Goal: Task Accomplishment & Management: Use online tool/utility

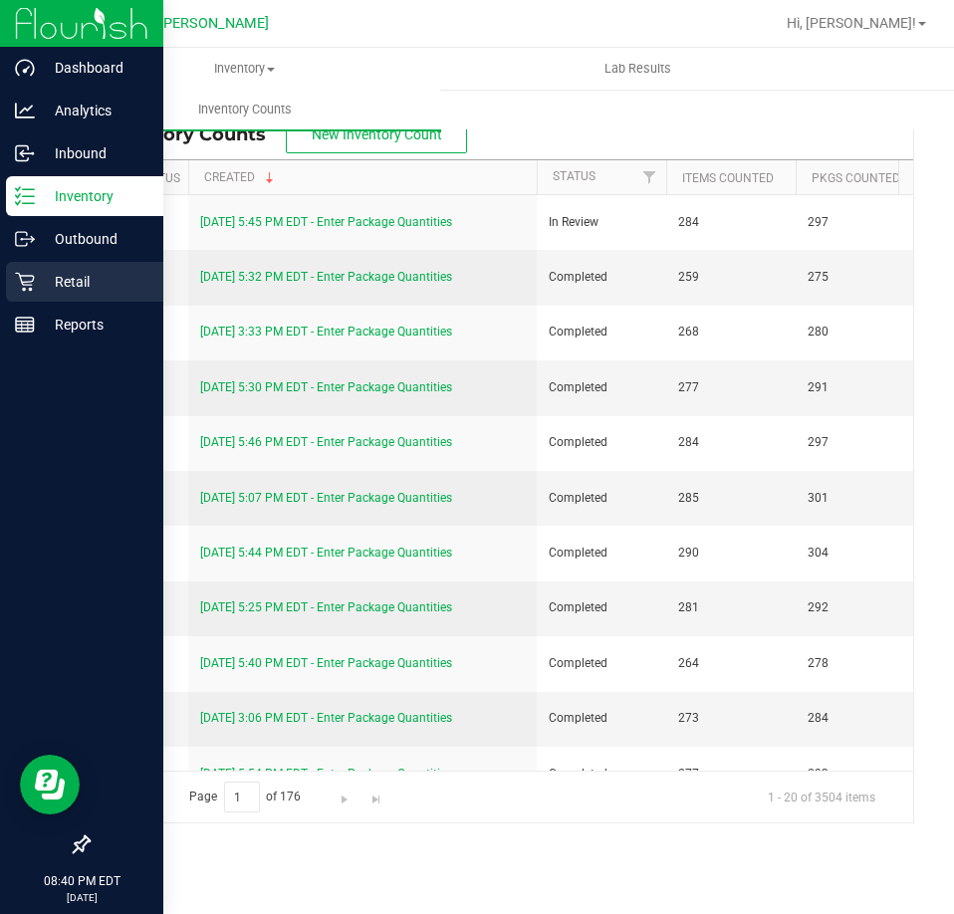
click at [40, 280] on p "Retail" at bounding box center [94, 282] width 119 height 24
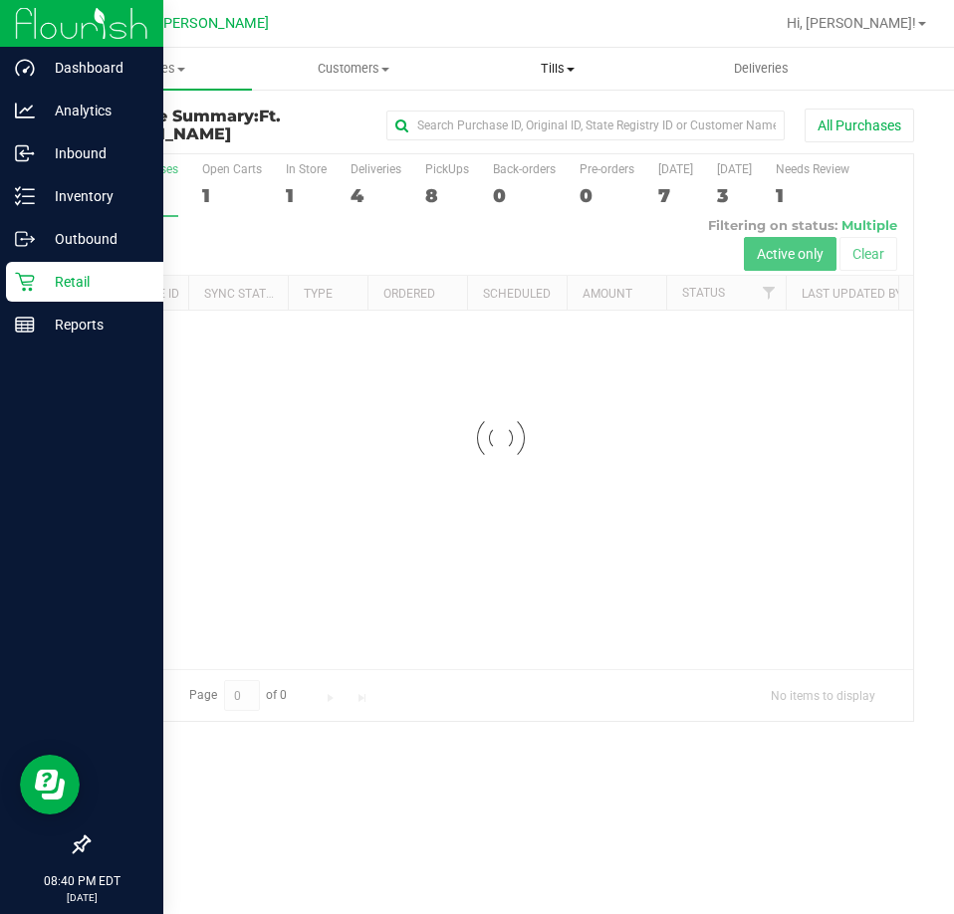
click at [573, 79] on uib-tab-heading "Tills Manage tills Reconcile e-payments" at bounding box center [558, 69] width 202 height 40
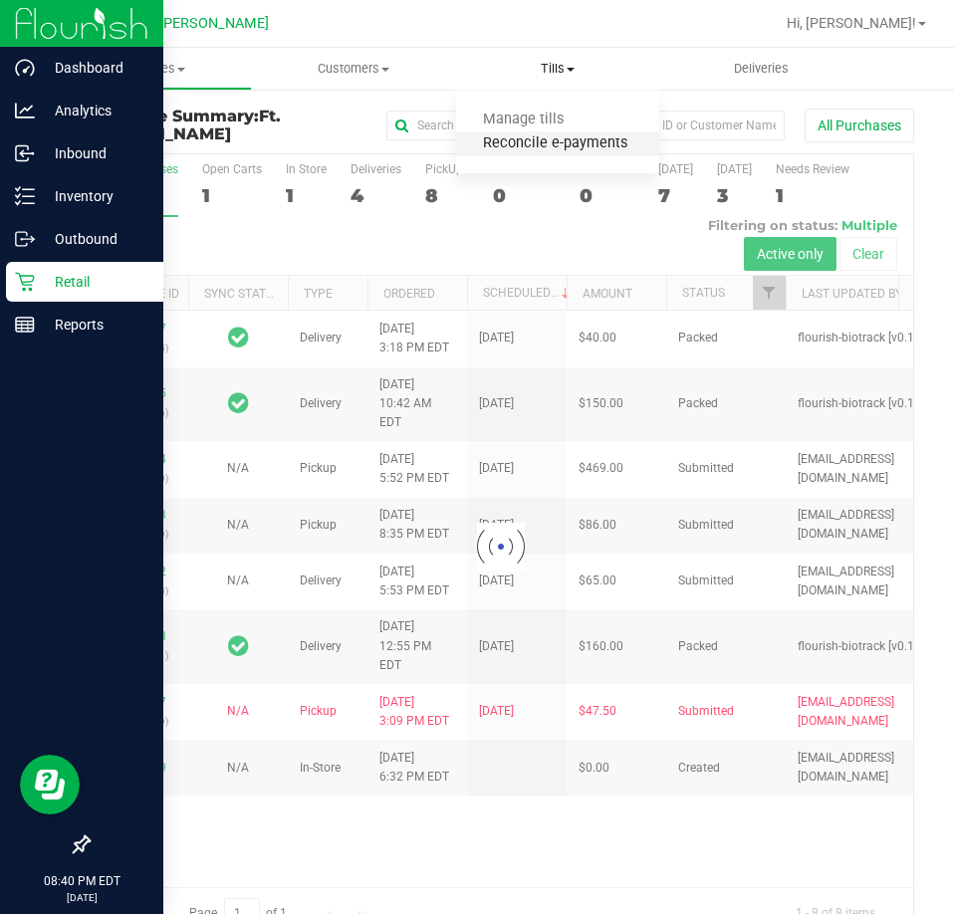
click at [524, 143] on span "Reconcile e-payments" at bounding box center [555, 143] width 198 height 17
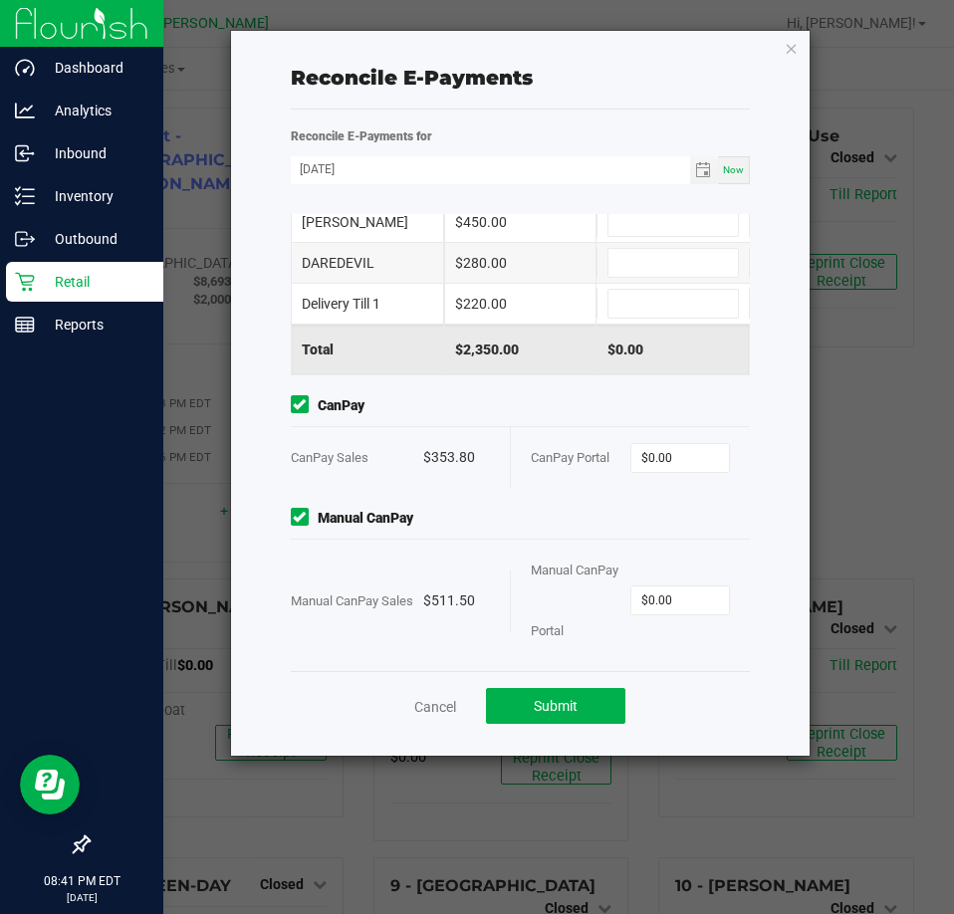
scroll to position [193, 0]
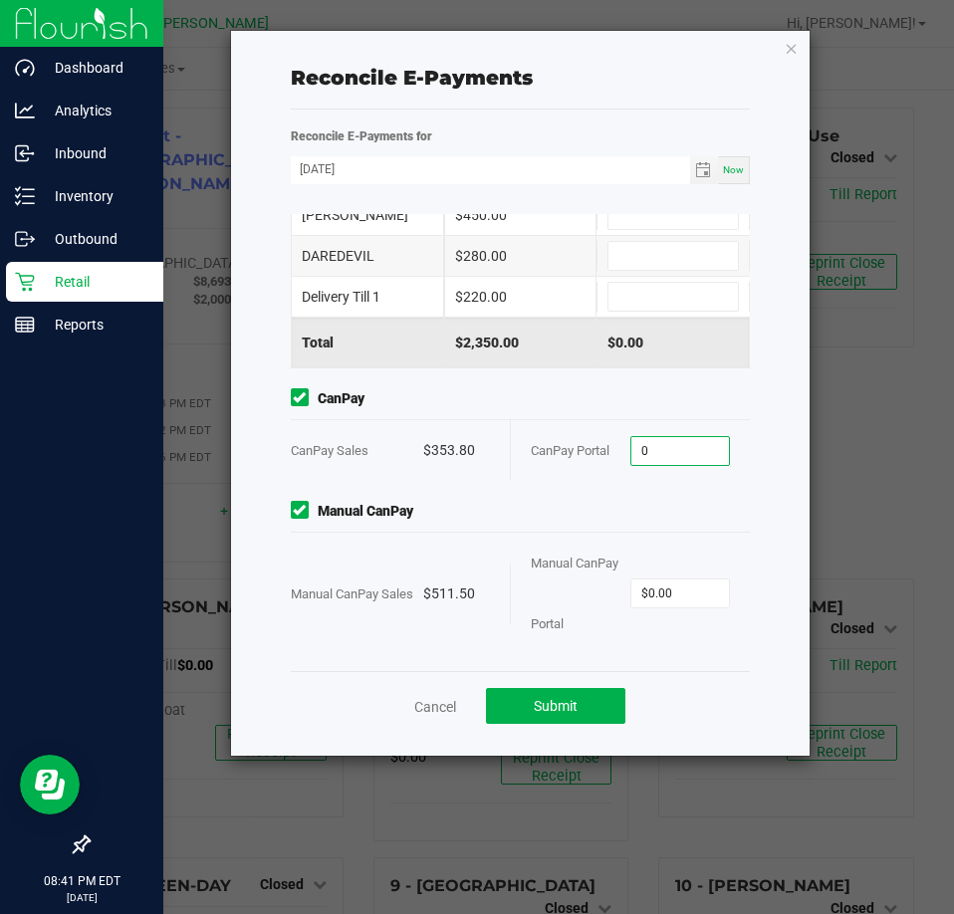
click at [674, 458] on input "0" at bounding box center [680, 451] width 98 height 28
type input "$353.80"
click at [663, 590] on input "0" at bounding box center [680, 593] width 98 height 28
type input "$511.50"
click at [538, 546] on div "Manual CanPay Portal" at bounding box center [581, 593] width 100 height 121
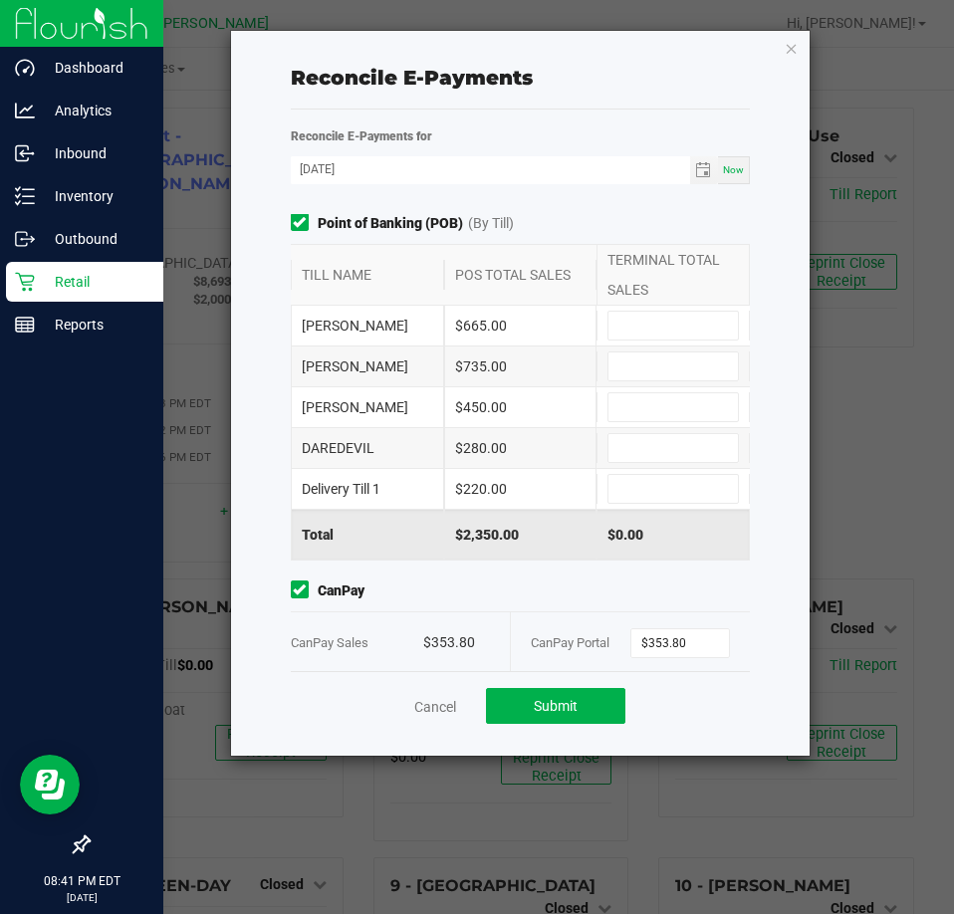
scroll to position [0, 0]
click at [661, 314] on input at bounding box center [672, 327] width 129 height 28
type input "$665.00"
click at [649, 365] on input at bounding box center [672, 367] width 129 height 28
type input "$735.00"
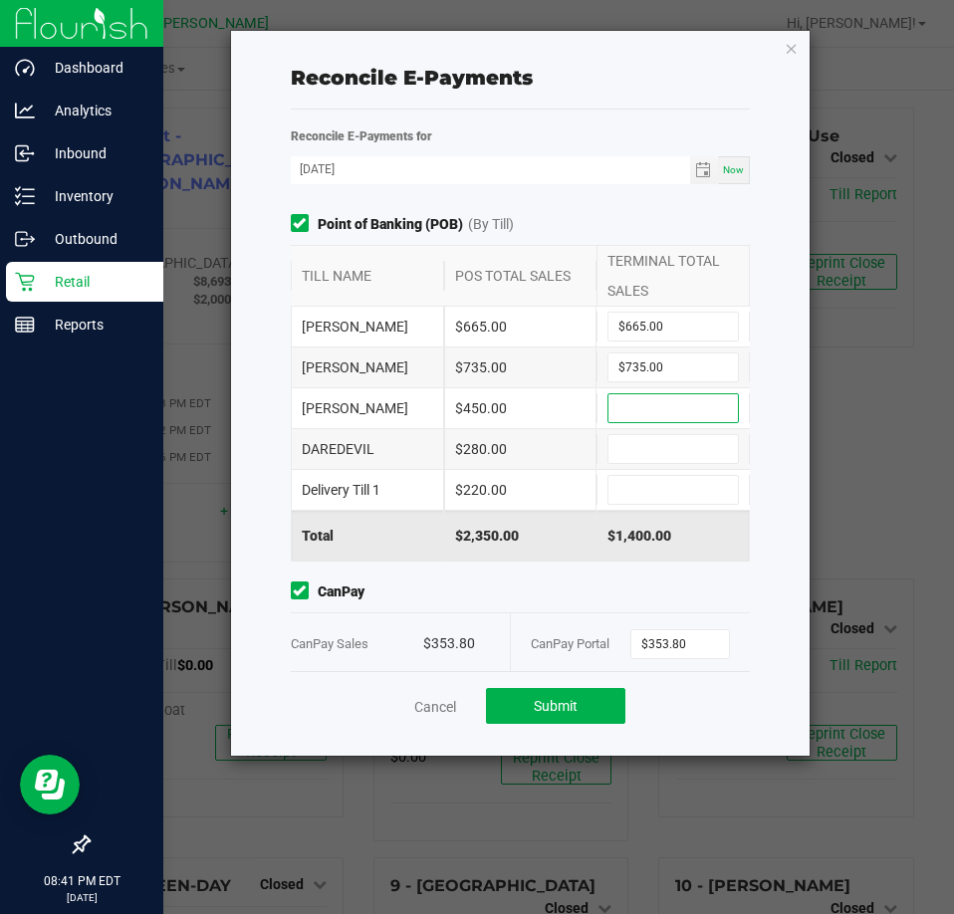
click at [637, 398] on input at bounding box center [672, 408] width 129 height 28
type input "$450.00"
click at [634, 460] on input at bounding box center [672, 449] width 129 height 28
type input "$280.00"
type input "$220.00"
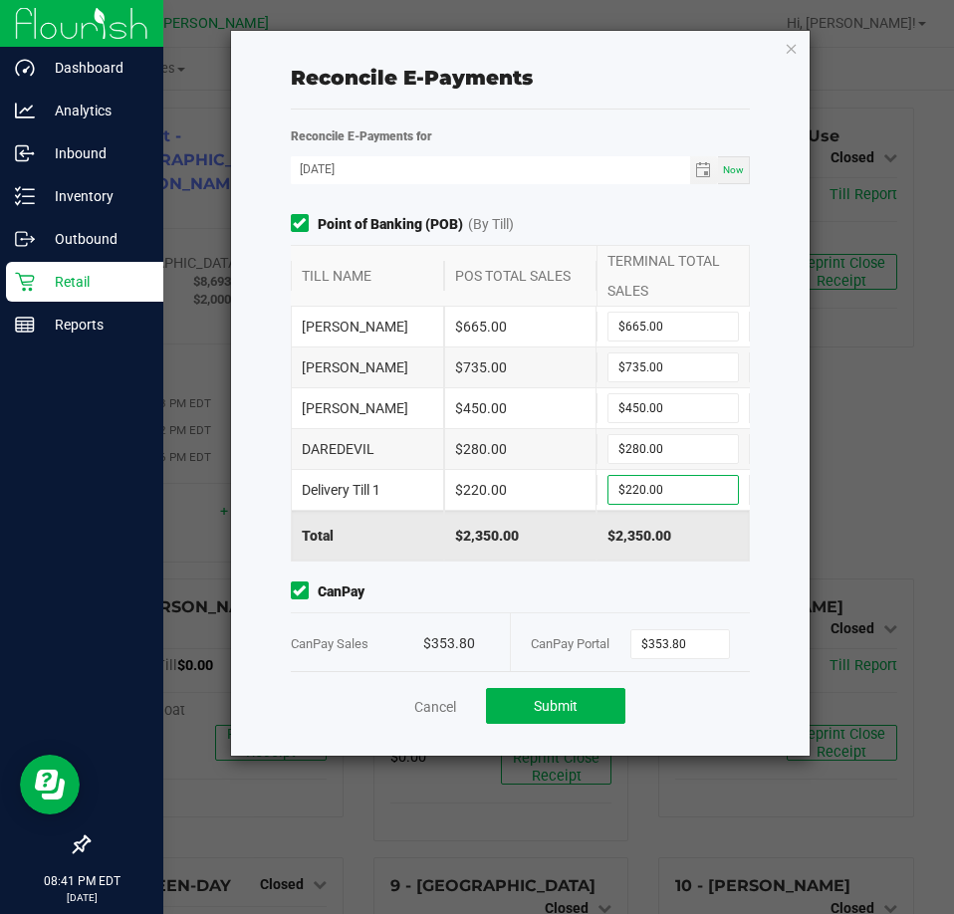
click at [473, 613] on div "$353.80" at bounding box center [456, 643] width 67 height 61
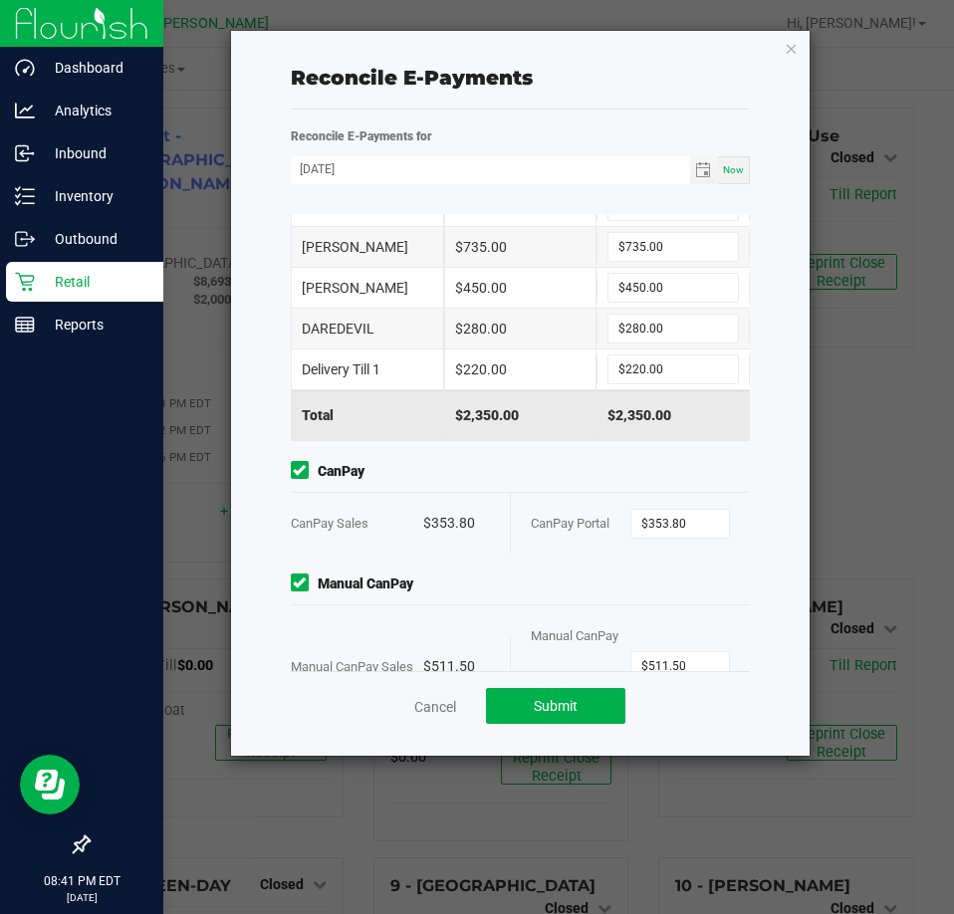
scroll to position [193, 0]
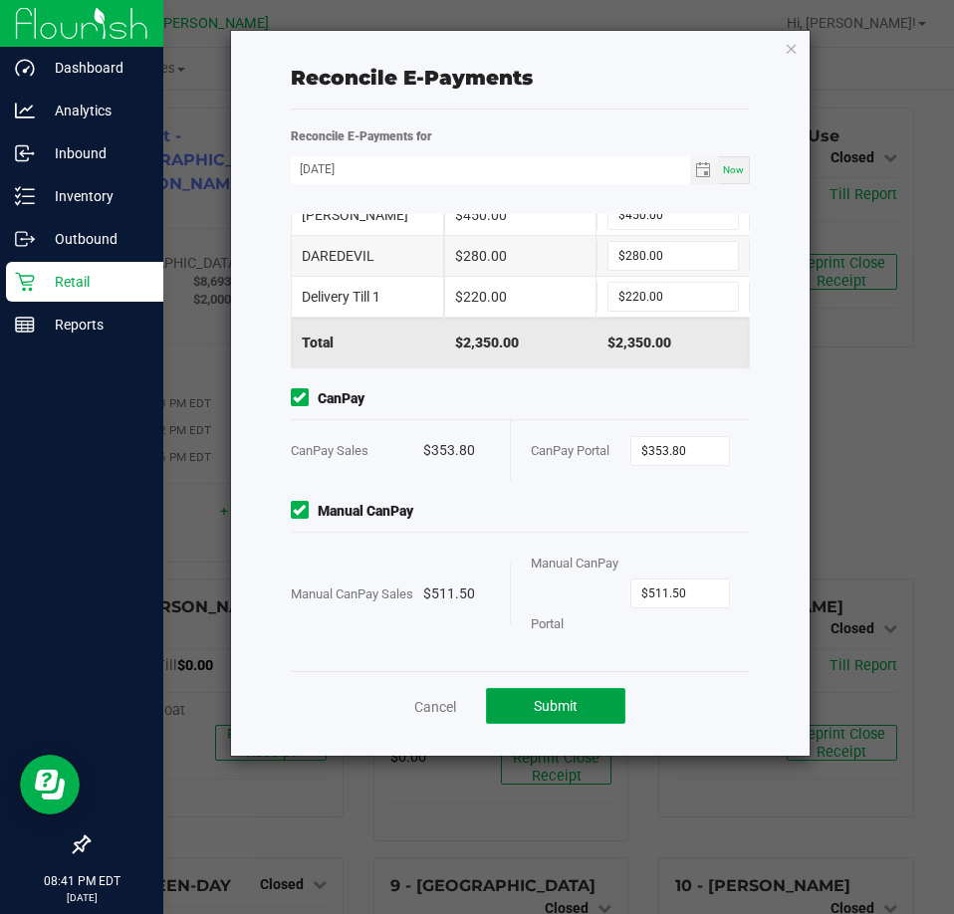
click at [563, 704] on span "Submit" at bounding box center [556, 706] width 44 height 16
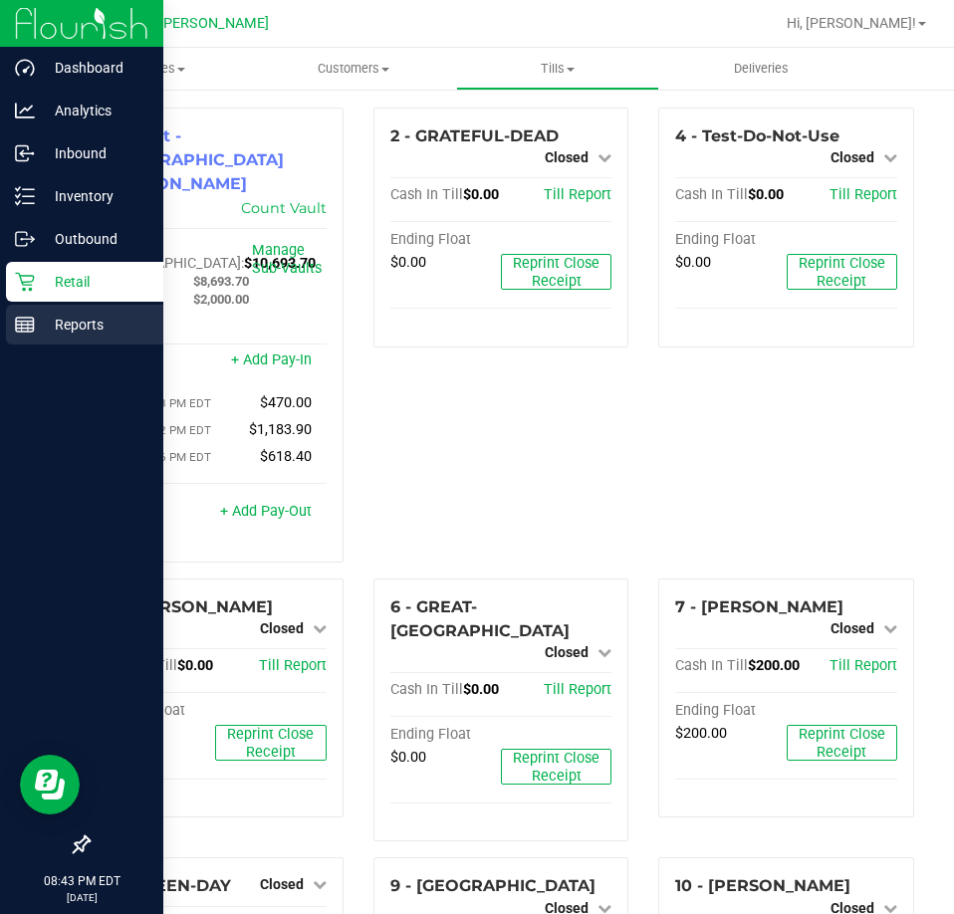
click at [43, 337] on div "Reports" at bounding box center [84, 325] width 157 height 40
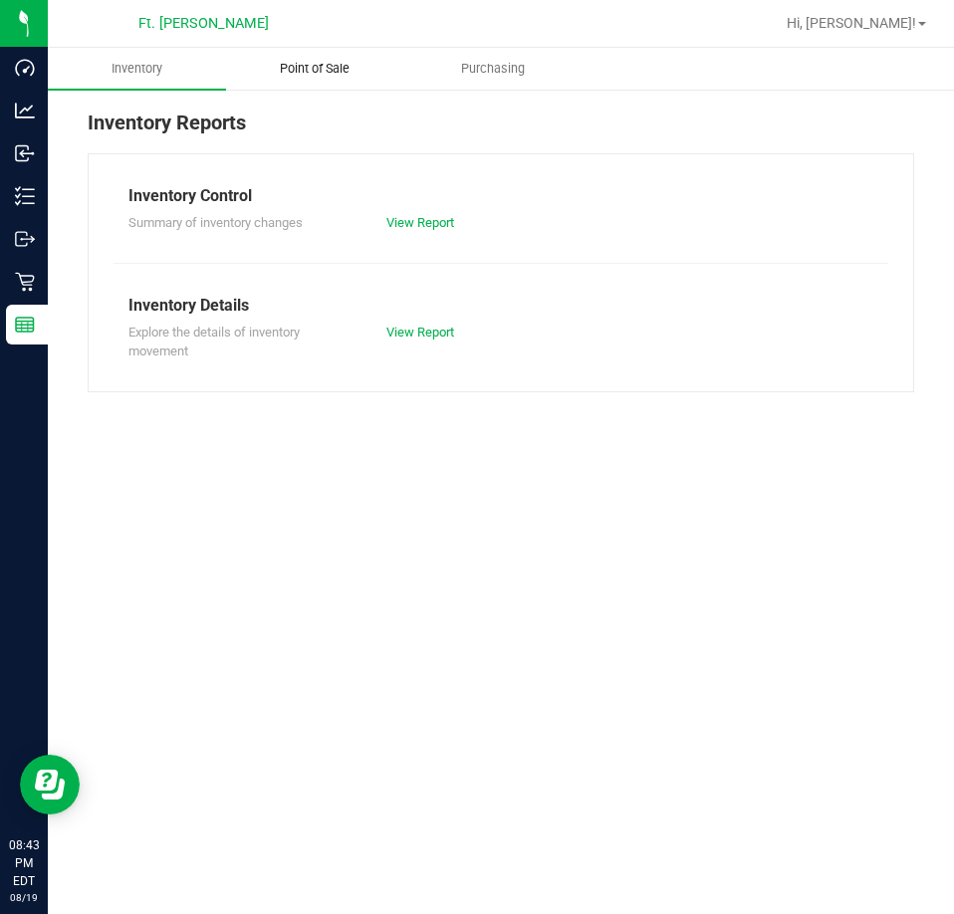
click at [332, 71] on span "Point of Sale" at bounding box center [314, 69] width 123 height 18
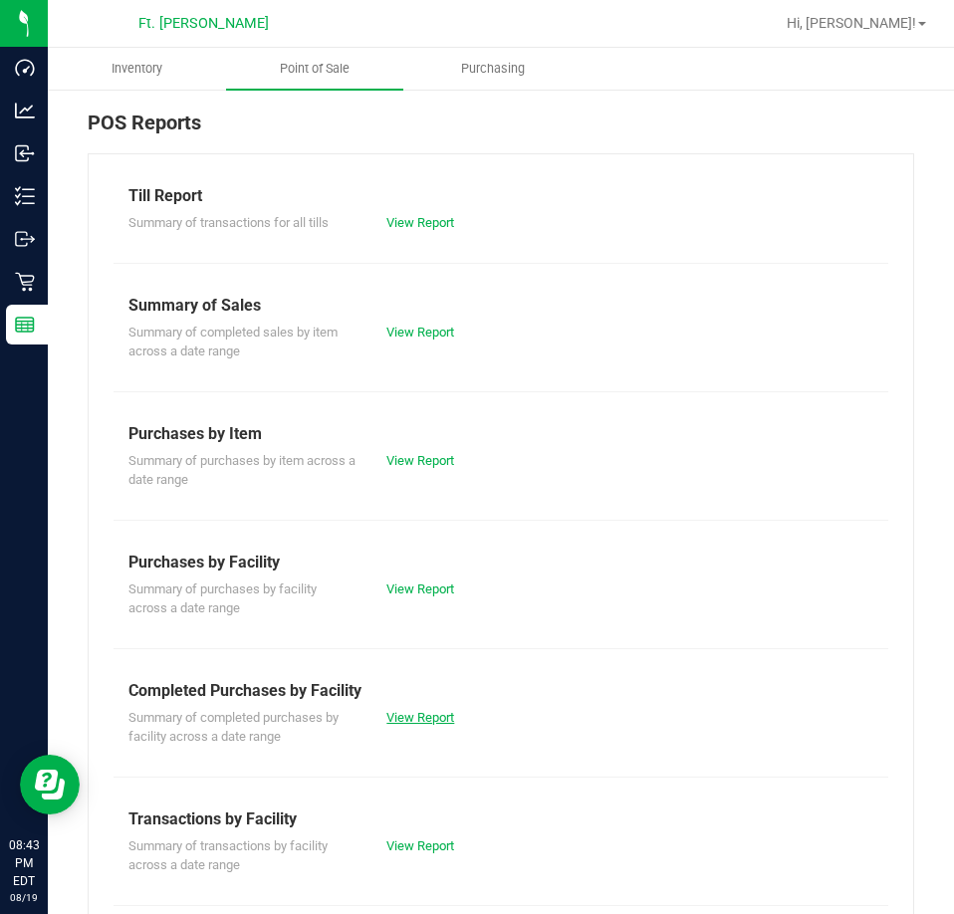
click at [414, 710] on link "View Report" at bounding box center [420, 717] width 68 height 15
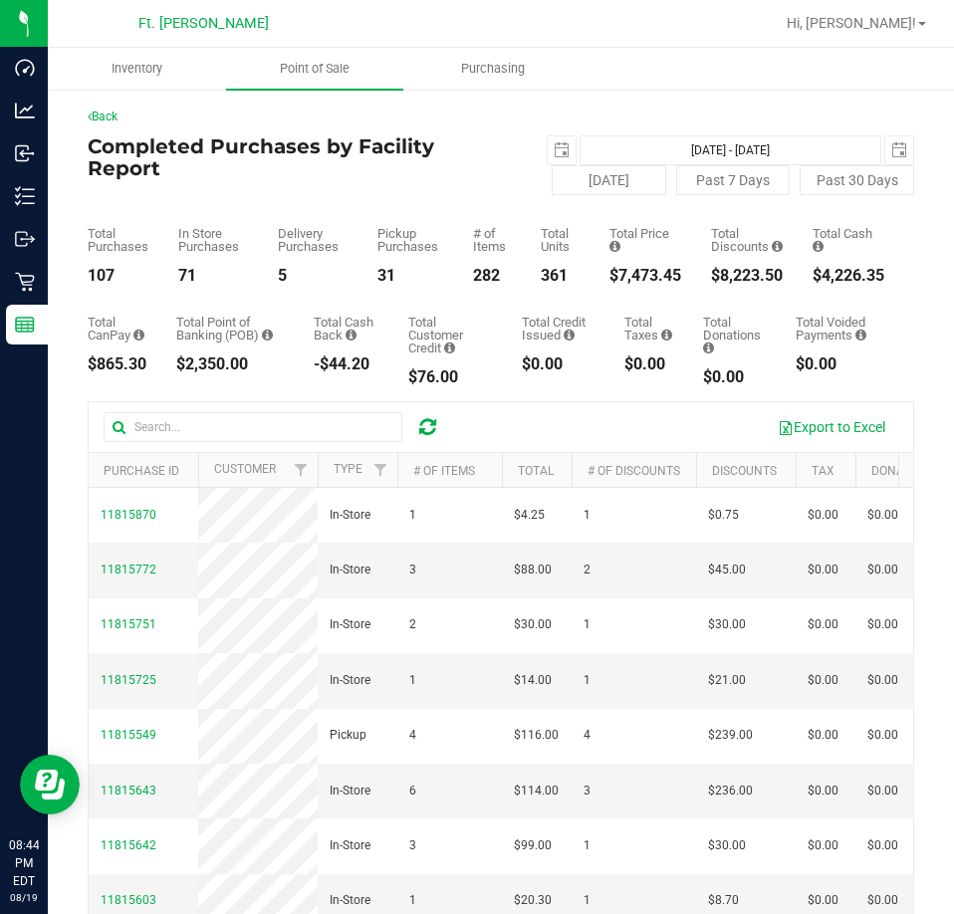
drag, startPoint x: 667, startPoint y: 279, endPoint x: 598, endPoint y: 274, distance: 68.9
click at [598, 274] on div "Total Purchases 107 In Store Purchases 71 Delivery Purchases 5 Pickup Purchases…" at bounding box center [501, 239] width 826 height 89
copy div "7,473.45"
click at [554, 153] on span "select" at bounding box center [562, 150] width 16 height 16
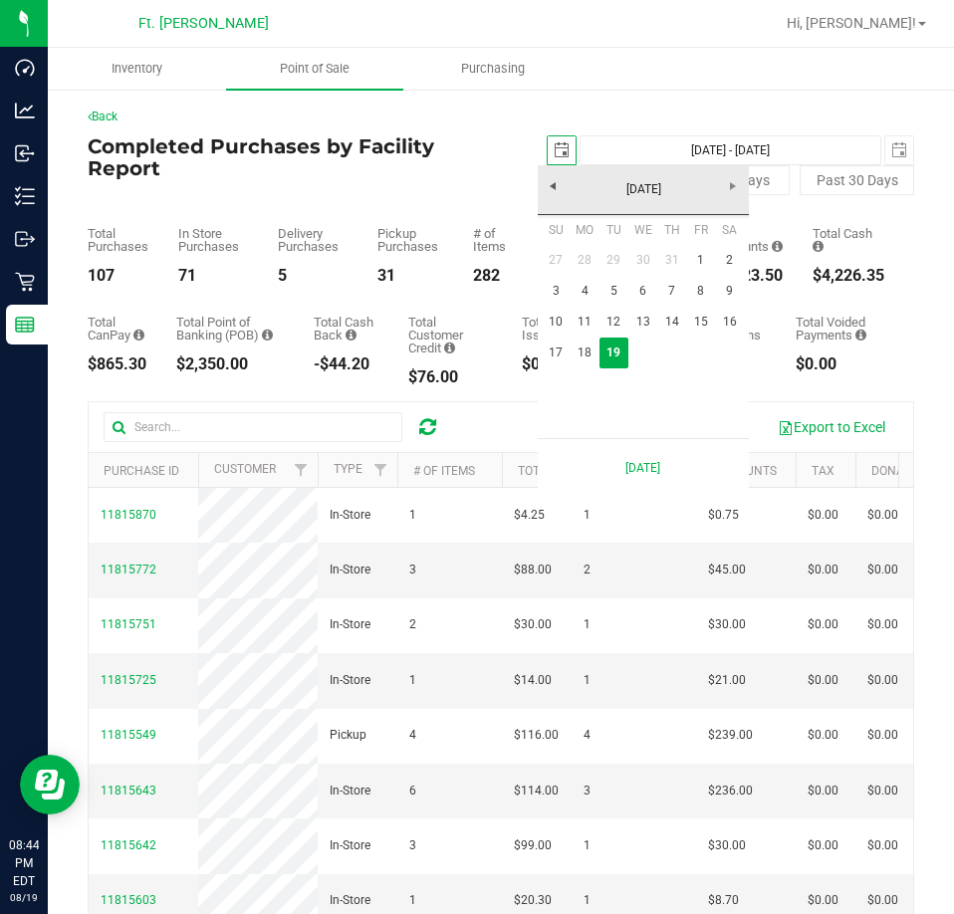
scroll to position [0, 50]
click at [588, 355] on link "18" at bounding box center [585, 353] width 29 height 31
type input "[DATE]"
type input "[DATE] - [DATE]"
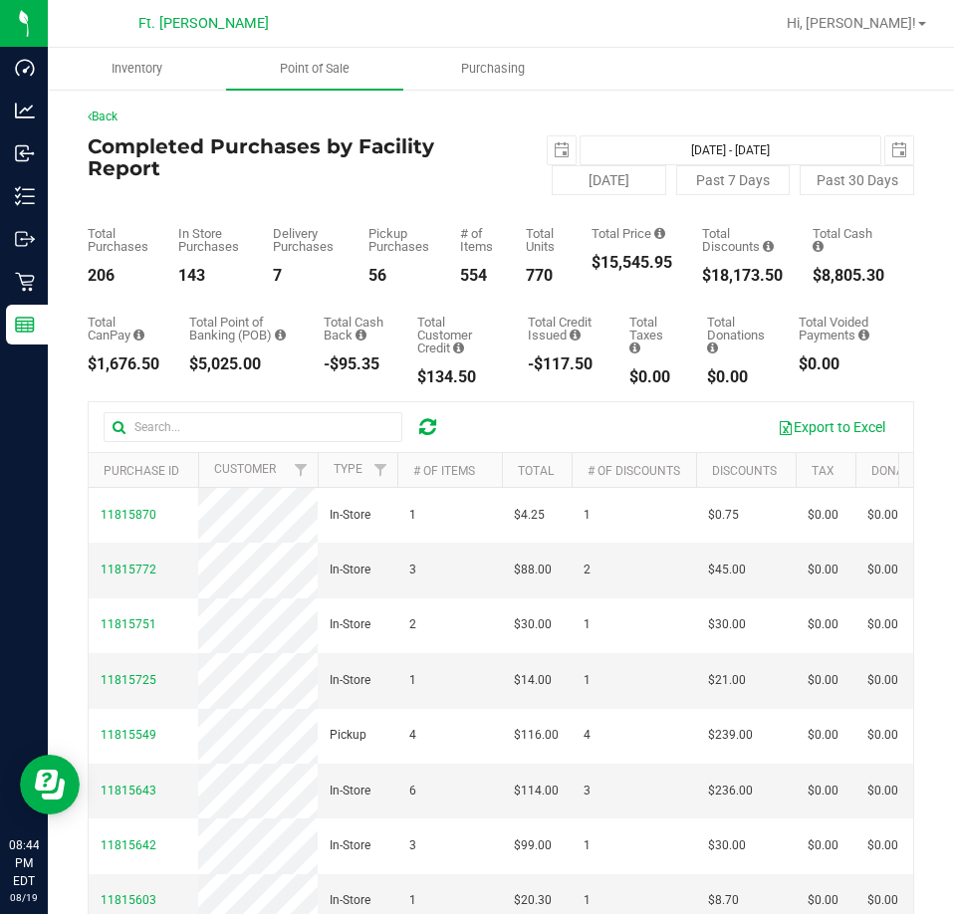
drag, startPoint x: 660, startPoint y: 263, endPoint x: 585, endPoint y: 263, distance: 74.7
click at [585, 263] on div "Total Purchases 206 In Store Purchases 143 Delivery Purchases 7 Pickup Purchase…" at bounding box center [501, 239] width 826 height 89
copy div "15,545.95"
click at [567, 152] on span "[DATE]" at bounding box center [562, 150] width 30 height 30
click at [548, 157] on span "select" at bounding box center [562, 150] width 28 height 28
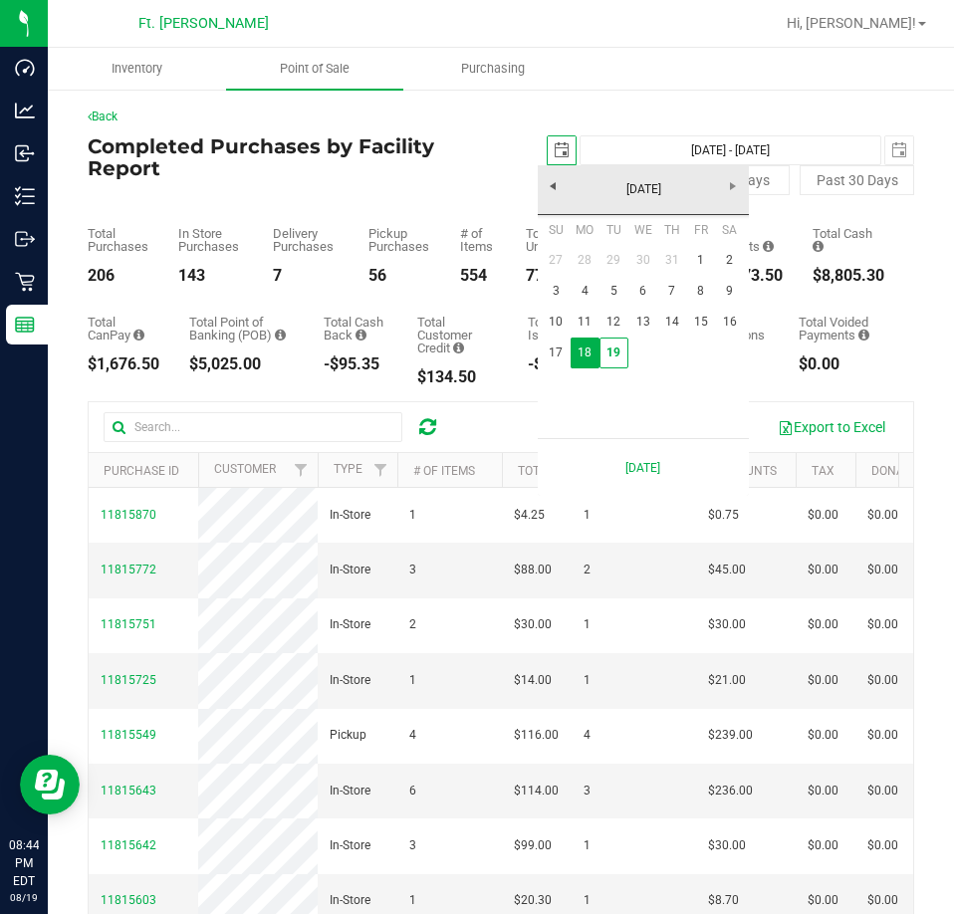
scroll to position [0, 50]
click at [707, 267] on link "1" at bounding box center [700, 260] width 29 height 31
type input "[DATE]"
type input "[DATE] - [DATE]"
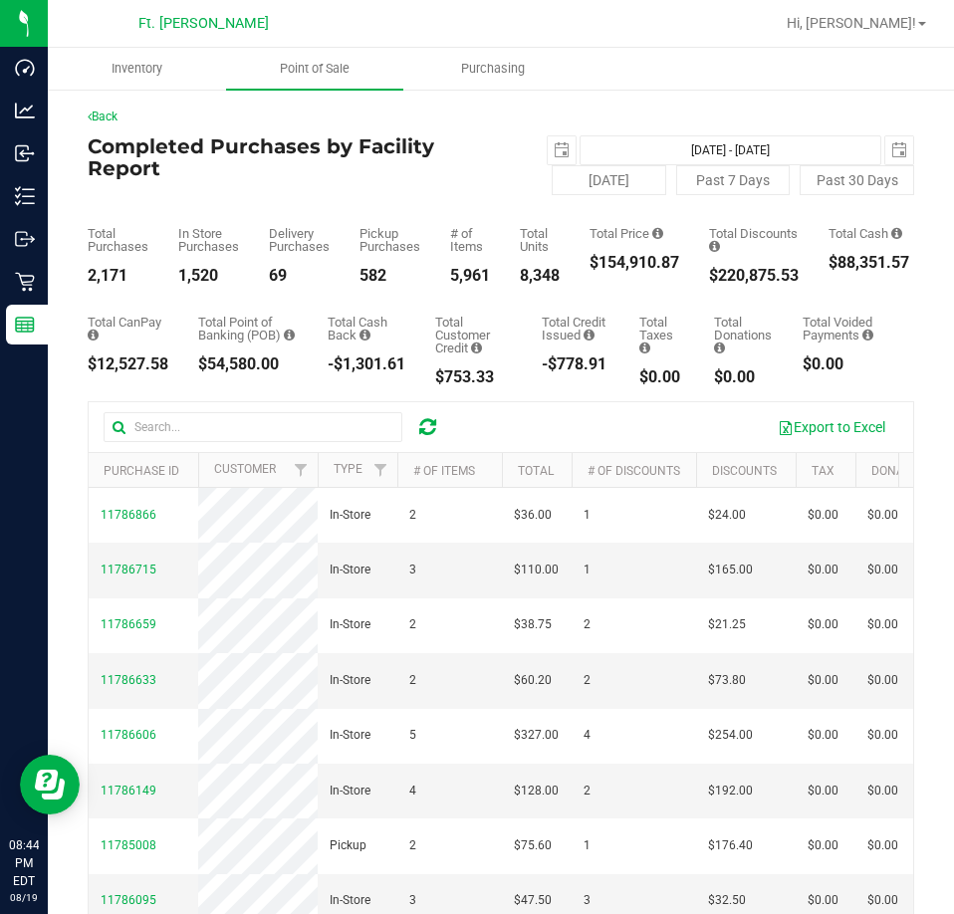
drag, startPoint x: 689, startPoint y: 258, endPoint x: 601, endPoint y: 262, distance: 87.7
click at [601, 262] on div "Total Purchases 2,171 In Store Purchases 1,520 Delivery Purchases 69 Pickup Pur…" at bounding box center [501, 239] width 826 height 89
copy div "154,910.87"
click at [555, 149] on span "select" at bounding box center [562, 150] width 16 height 16
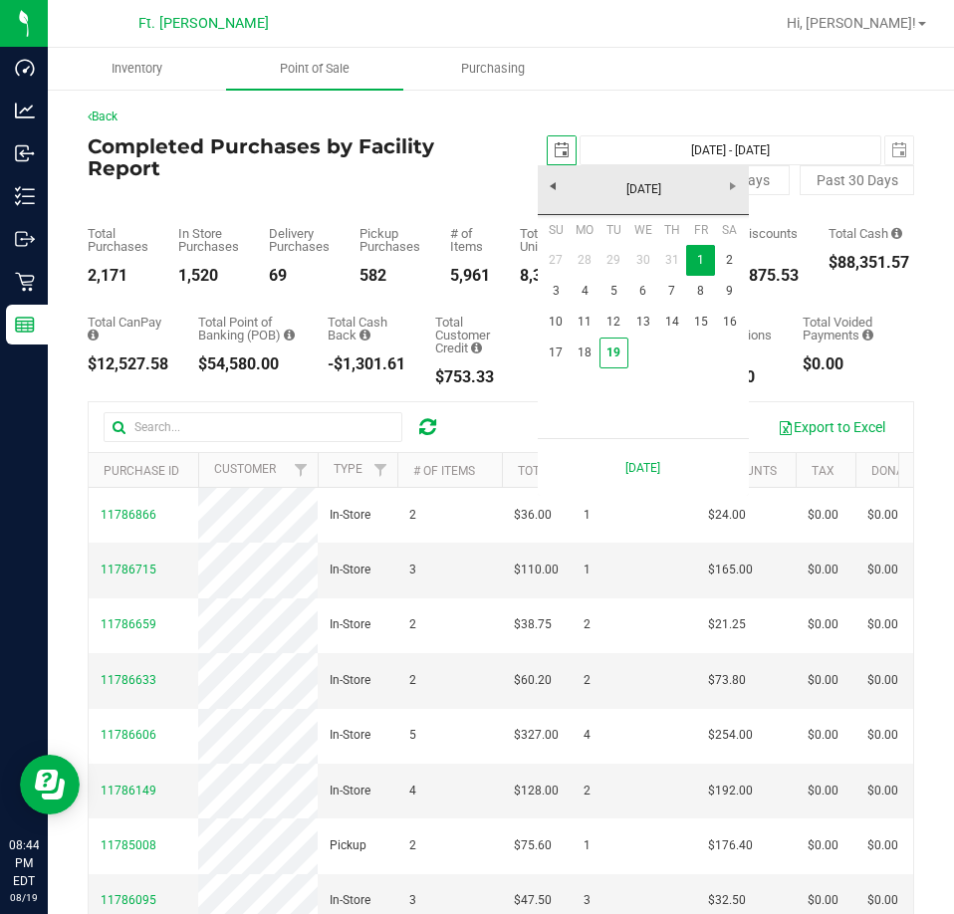
scroll to position [0, 50]
click at [611, 359] on link "19" at bounding box center [613, 353] width 29 height 31
type input "[DATE]"
type input "[DATE] - [DATE]"
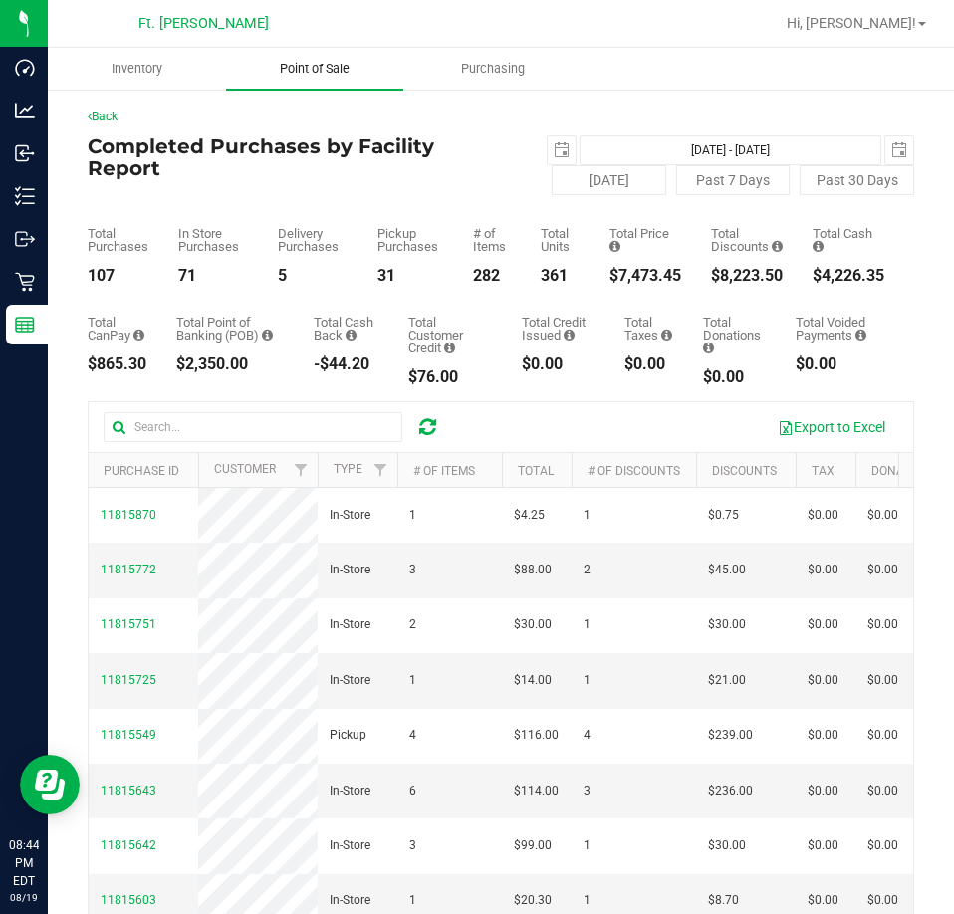
click at [313, 67] on span "Point of Sale" at bounding box center [314, 69] width 123 height 18
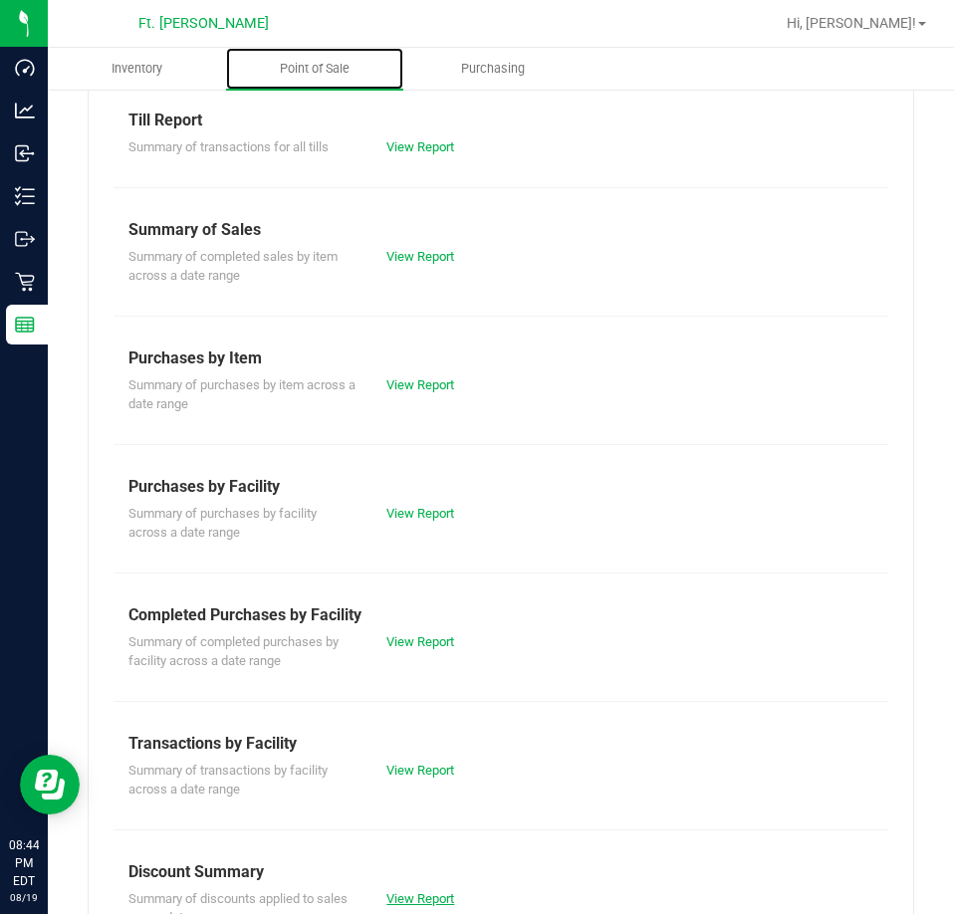
scroll to position [199, 0]
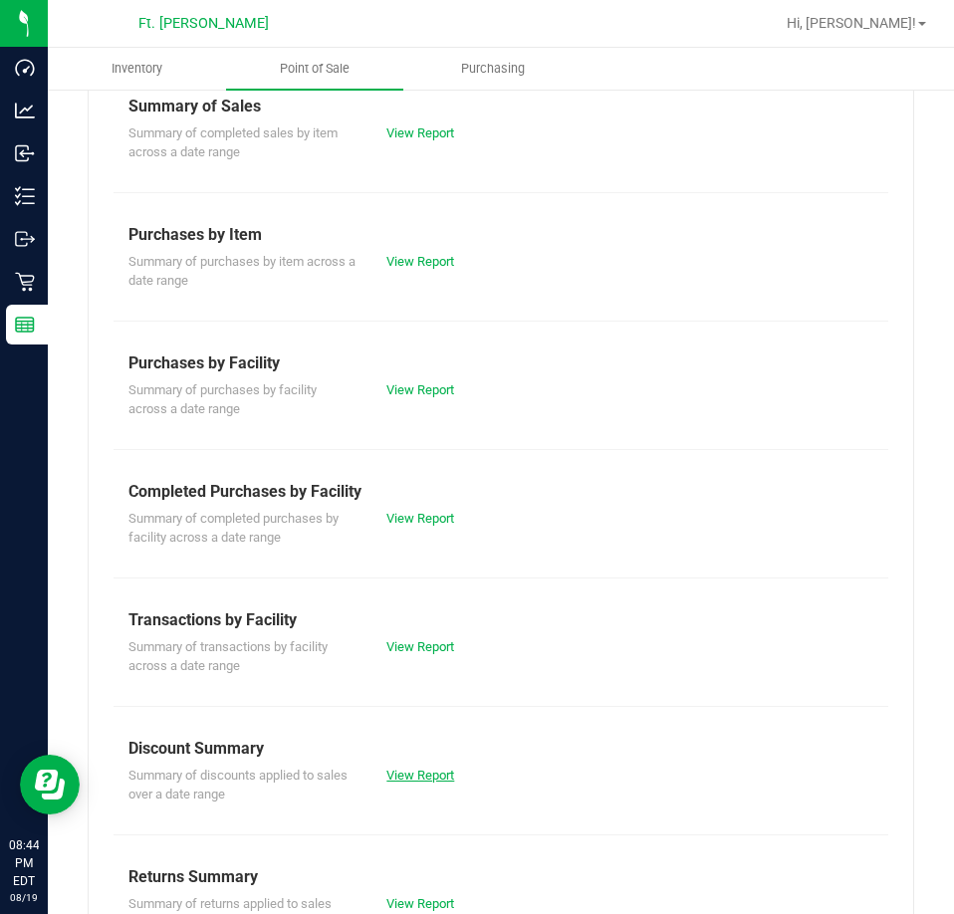
click at [410, 782] on link "View Report" at bounding box center [420, 775] width 68 height 15
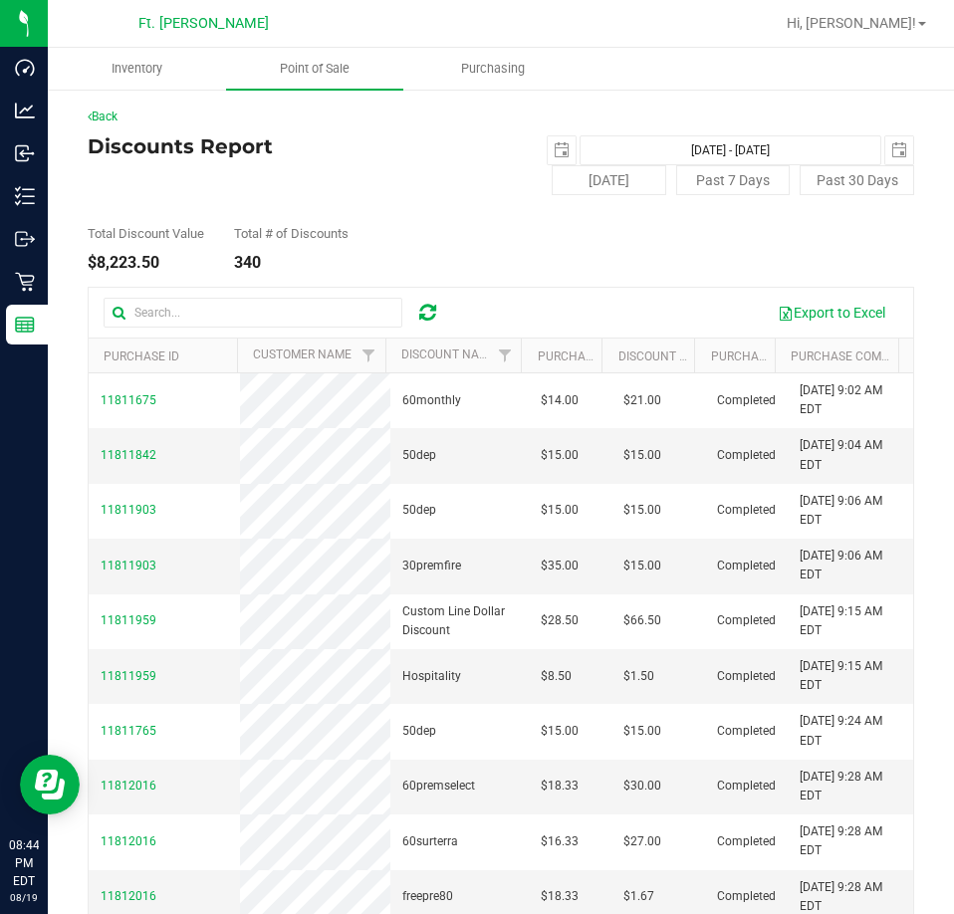
drag, startPoint x: 191, startPoint y: 264, endPoint x: 97, endPoint y: 258, distance: 94.8
click at [97, 258] on div "$8,223.50" at bounding box center [146, 263] width 116 height 16
copy div "8,223.50"
